Goal: Task Accomplishment & Management: Complete application form

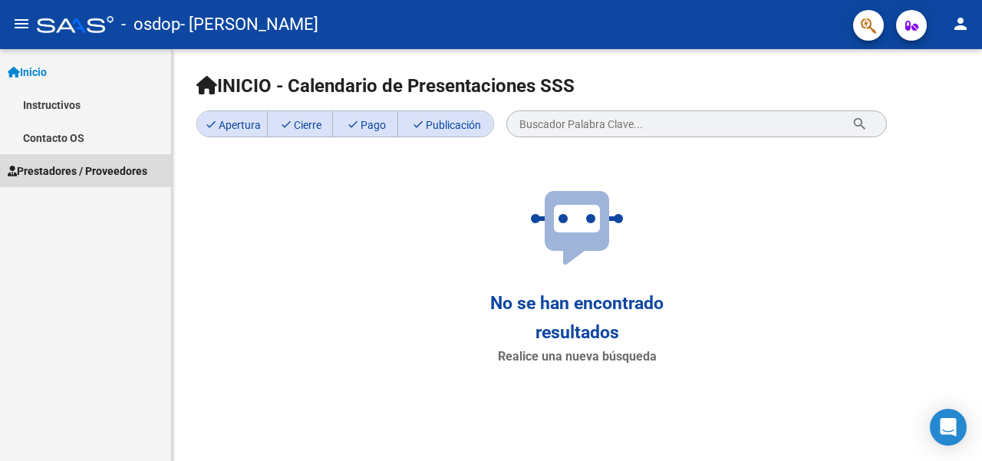
click at [80, 163] on span "Prestadores / Proveedores" at bounding box center [78, 171] width 140 height 17
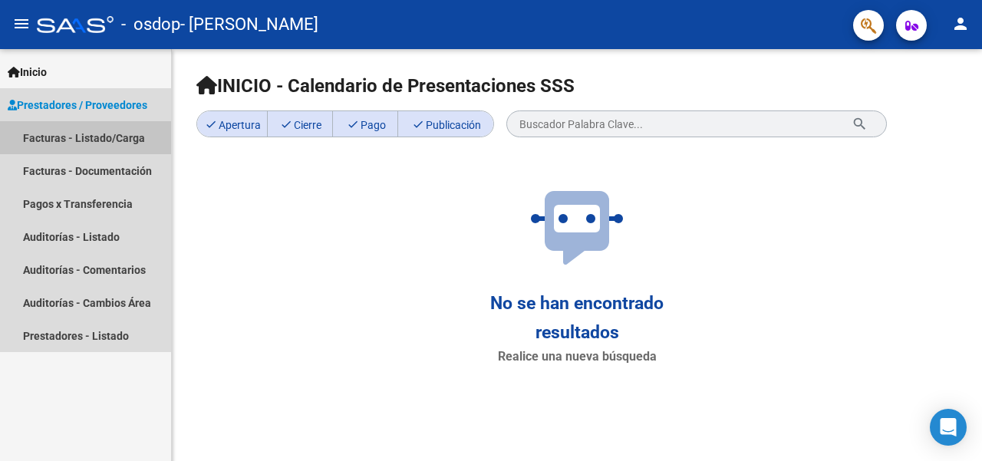
click at [104, 133] on link "Facturas - Listado/Carga" at bounding box center [85, 137] width 171 height 33
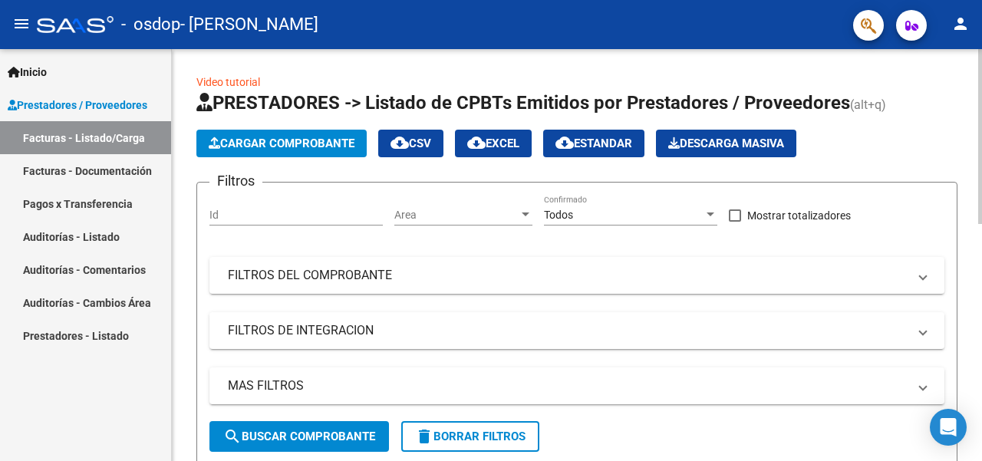
click at [266, 147] on span "Cargar Comprobante" at bounding box center [282, 144] width 146 height 14
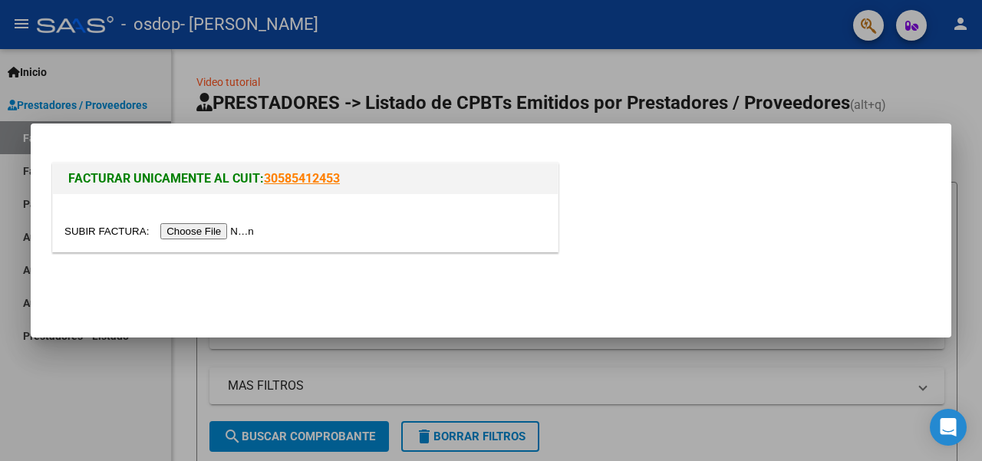
click at [214, 227] on input "file" at bounding box center [161, 231] width 194 height 16
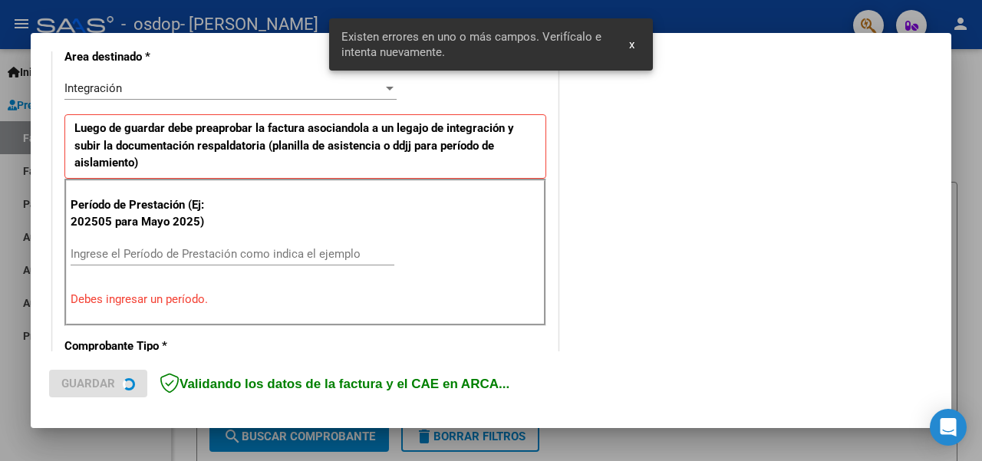
scroll to position [370, 0]
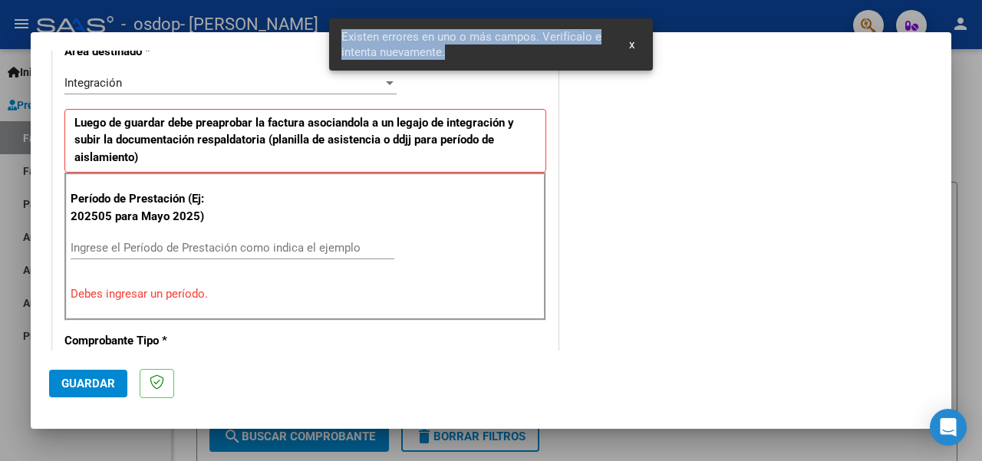
drag, startPoint x: 454, startPoint y: 52, endPoint x: 336, endPoint y: 42, distance: 118.6
click at [336, 42] on snack-bar-container "Existen errores en uno o más campos. Verifícalo e intenta nuevamente. x" at bounding box center [491, 44] width 324 height 52
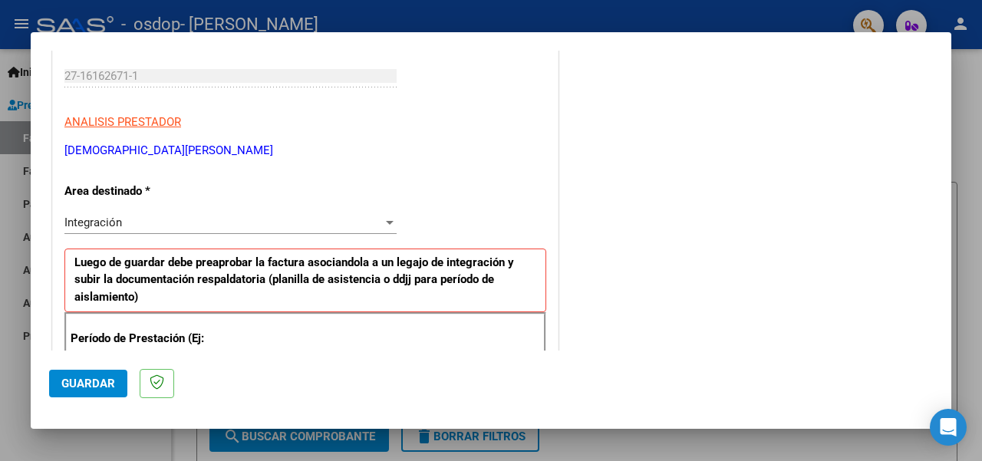
scroll to position [307, 0]
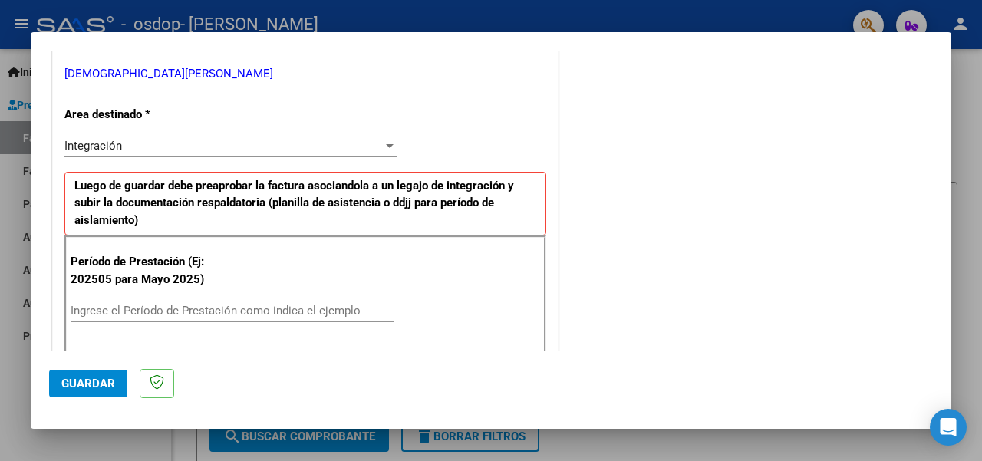
click at [149, 147] on div "Integración" at bounding box center [223, 146] width 318 height 14
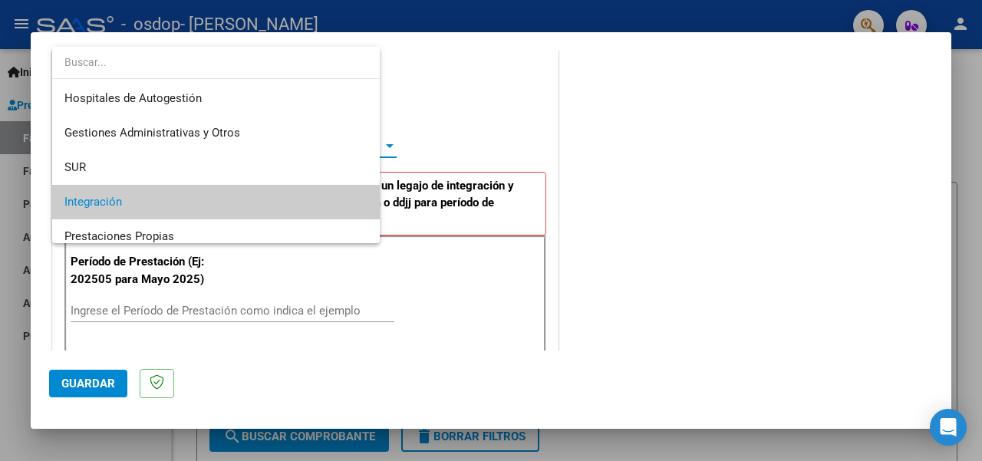
scroll to position [57, 0]
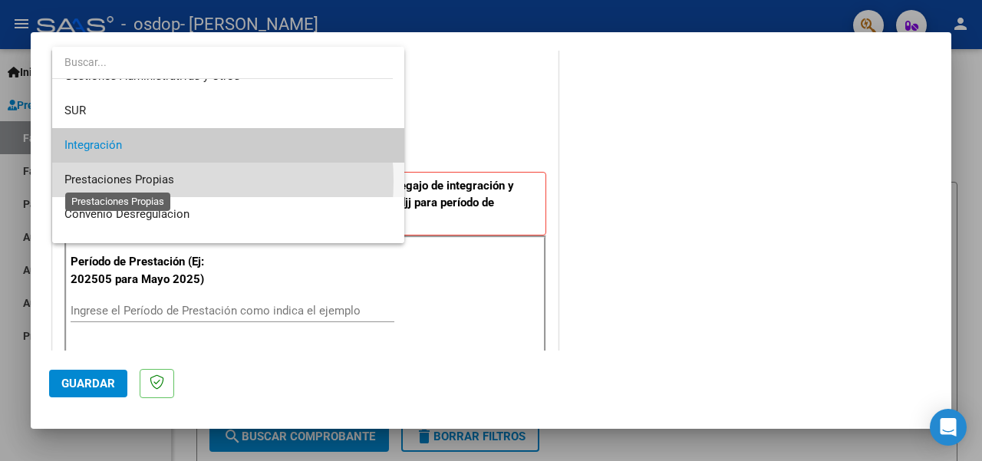
click at [146, 180] on span "Prestaciones Propias" at bounding box center [119, 180] width 110 height 14
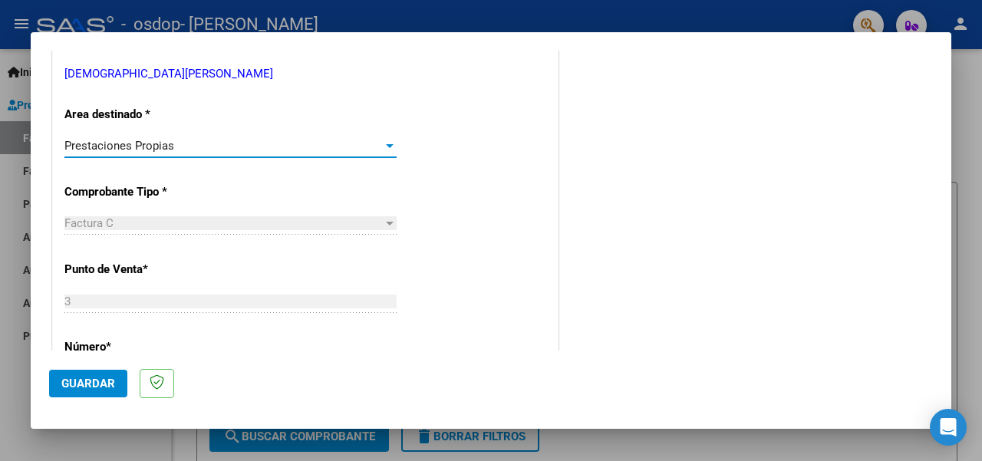
click at [163, 140] on span "Prestaciones Propias" at bounding box center [119, 146] width 110 height 14
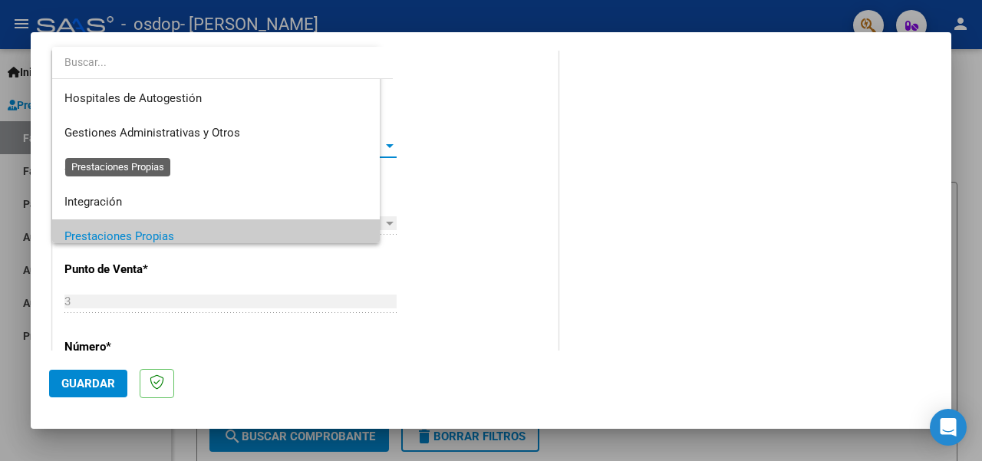
scroll to position [91, 0]
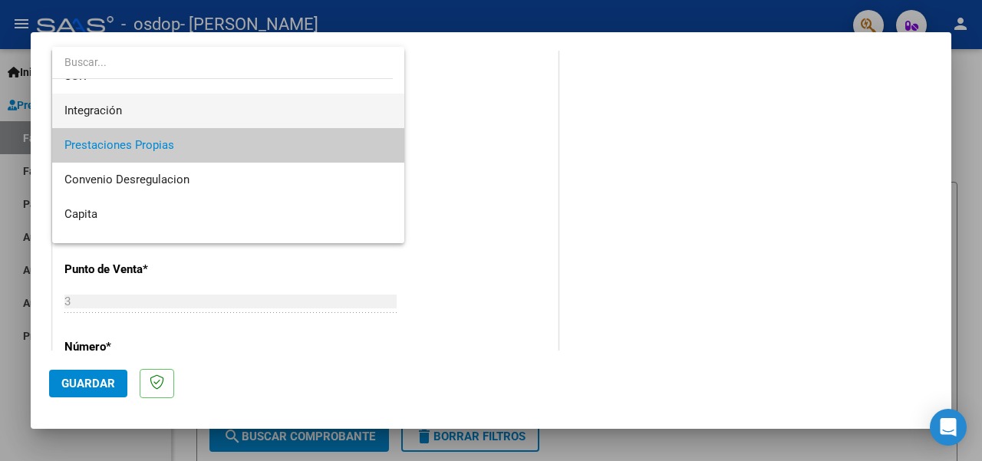
click at [166, 114] on span "Integración" at bounding box center [228, 111] width 328 height 35
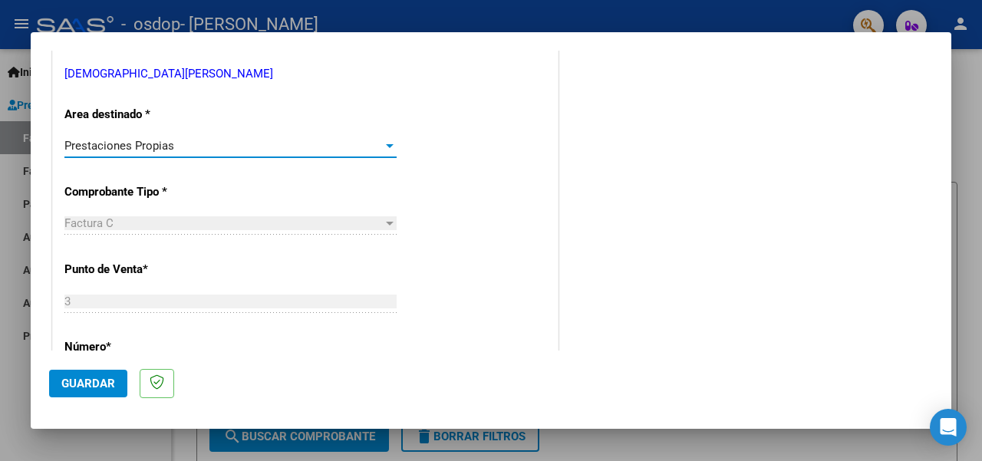
scroll to position [104, 0]
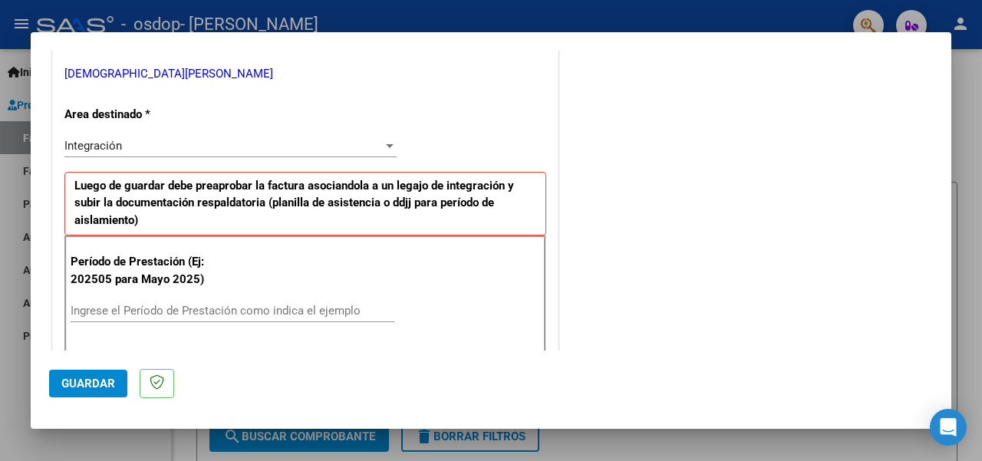
drag, startPoint x: 66, startPoint y: 111, endPoint x: 149, endPoint y: 107, distance: 82.9
click at [149, 107] on p "Area destinado *" at bounding box center [136, 115] width 144 height 18
copy p "Area destinado *"
click at [391, 145] on div at bounding box center [390, 146] width 14 height 12
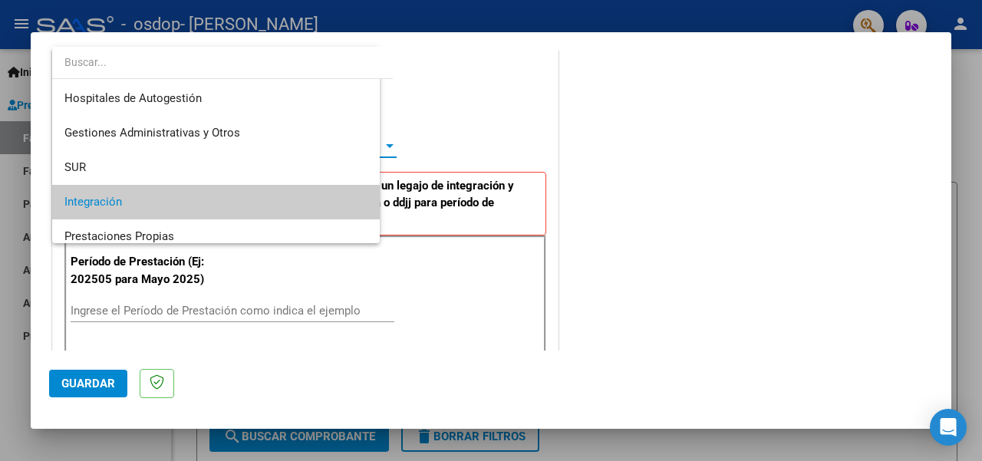
scroll to position [57, 0]
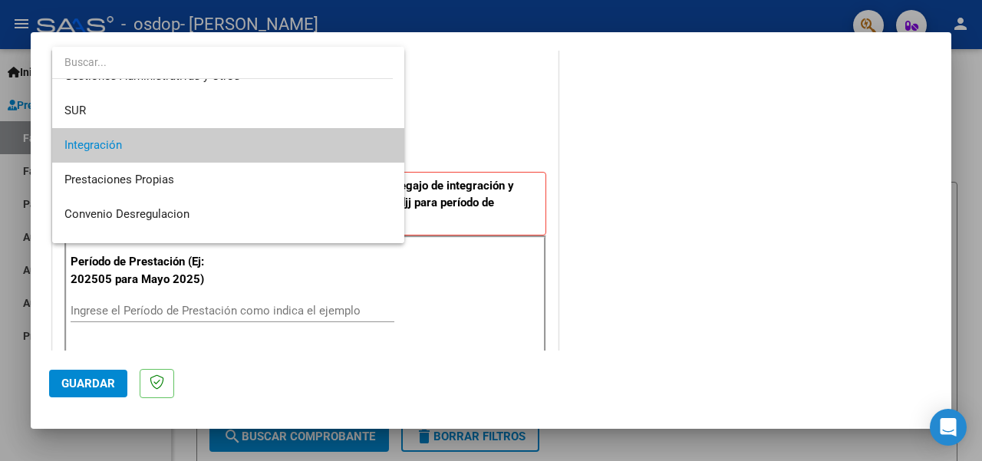
drag, startPoint x: 948, startPoint y: 153, endPoint x: 949, endPoint y: 134, distance: 18.4
click at [949, 134] on div at bounding box center [491, 230] width 982 height 461
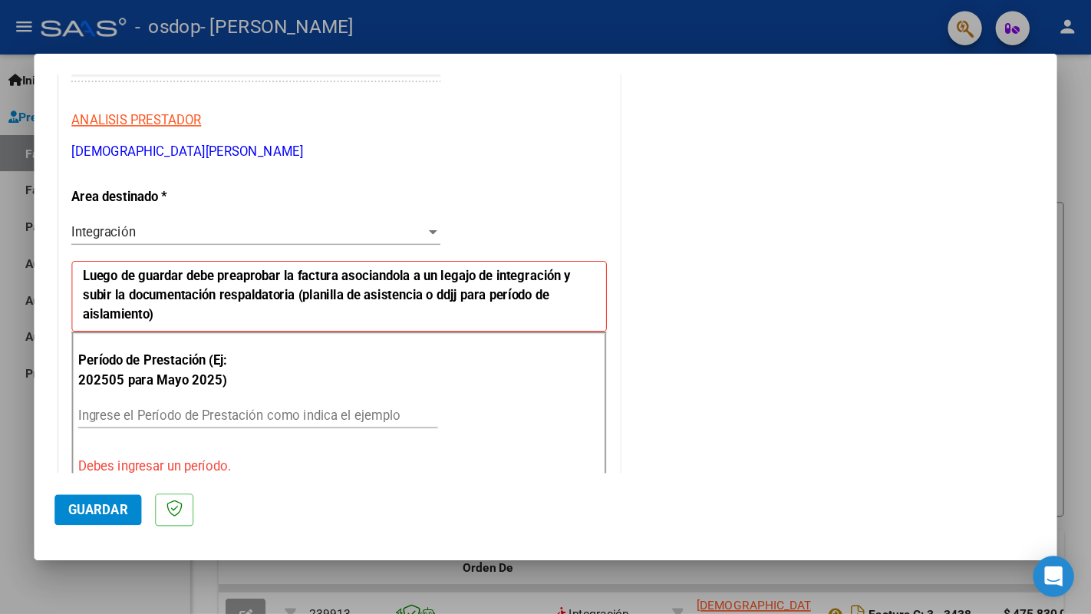
scroll to position [260, 0]
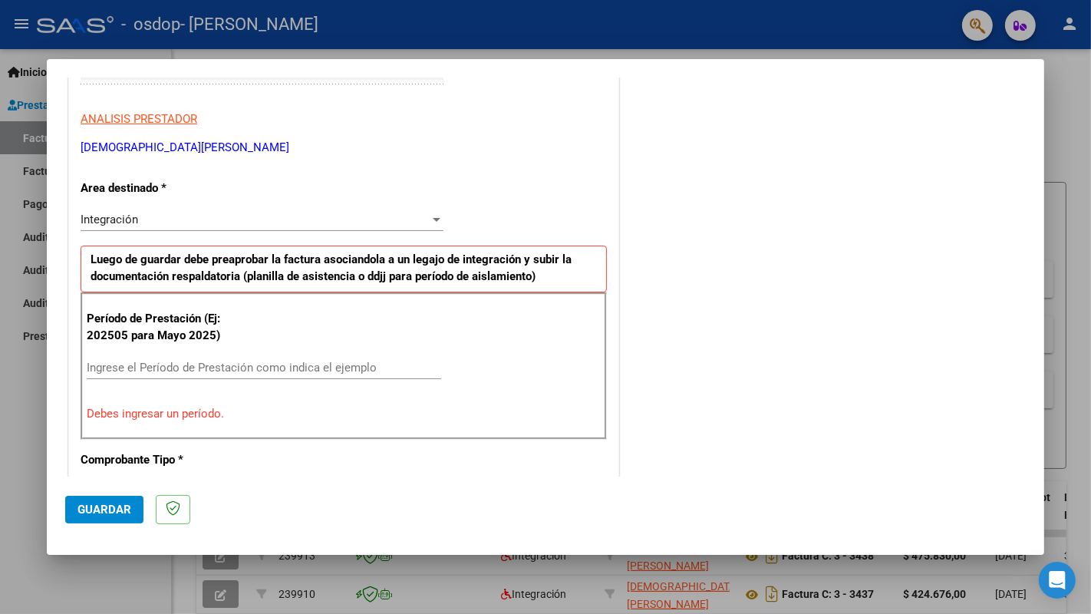
click at [430, 216] on div at bounding box center [437, 219] width 14 height 12
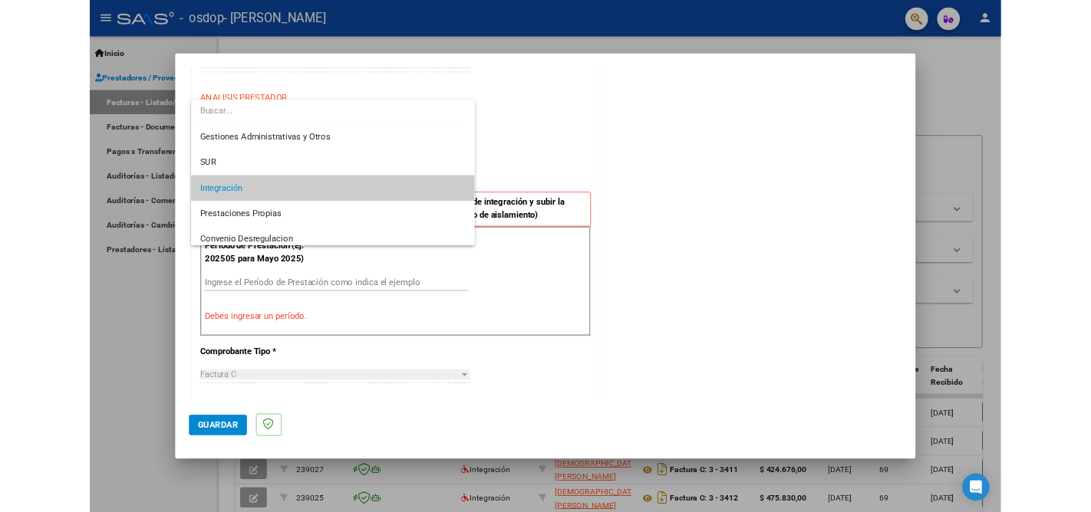
scroll to position [40, 0]
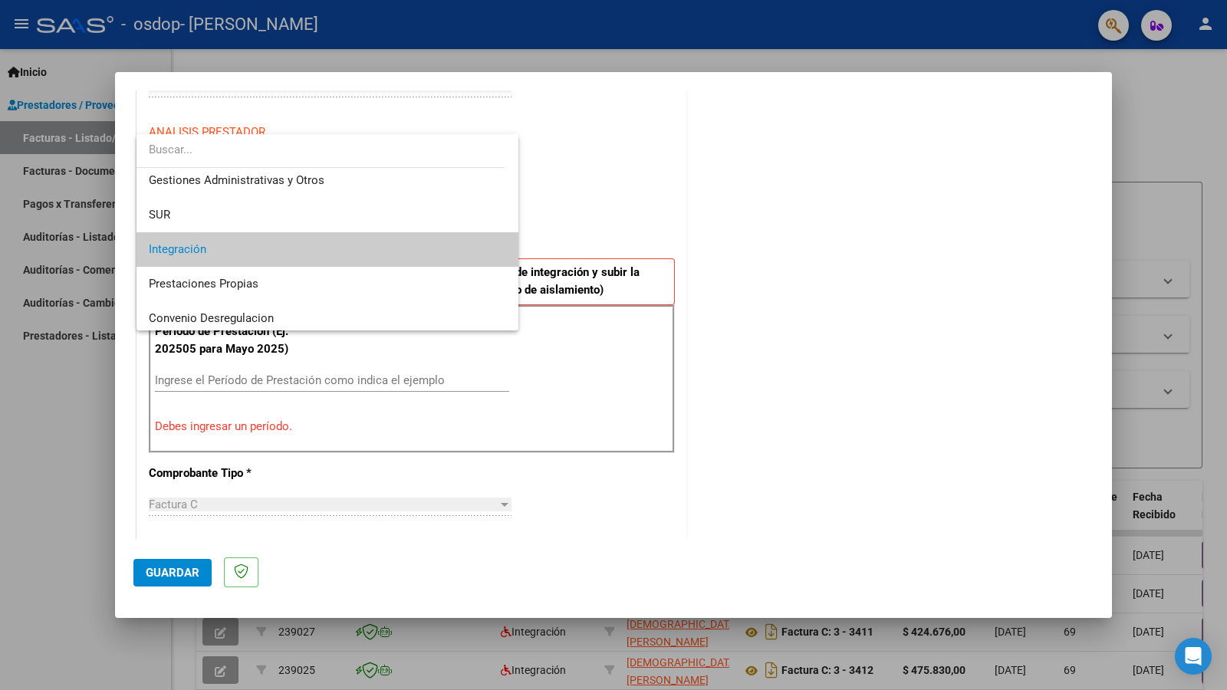
click at [981, 194] on div at bounding box center [613, 345] width 1227 height 690
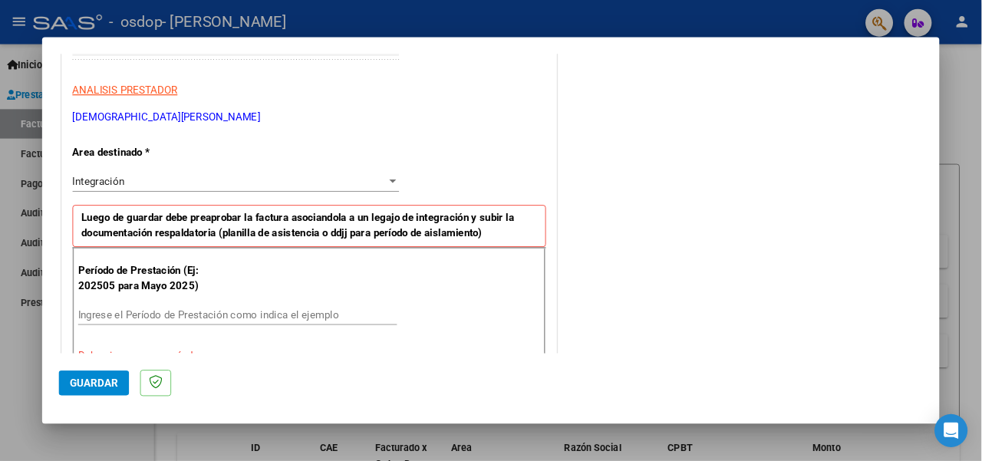
scroll to position [260, 0]
